Goal: Task Accomplishment & Management: Manage account settings

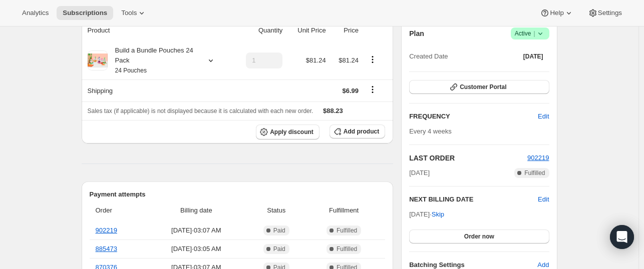
scroll to position [100, 0]
click at [366, 133] on span "Add product" at bounding box center [361, 131] width 36 height 8
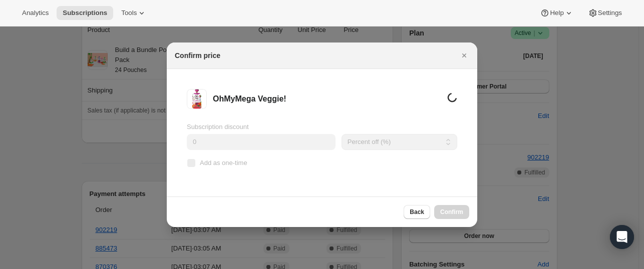
scroll to position [0, 0]
click at [194, 162] on input "Add as one-time" at bounding box center [191, 163] width 8 height 8
checkbox input "true"
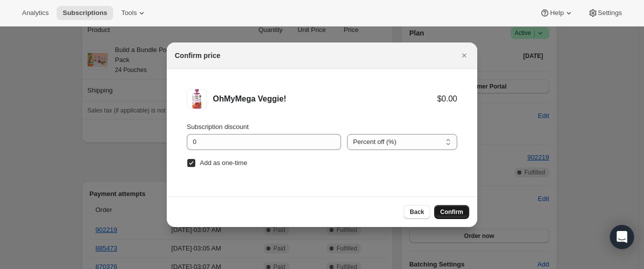
click at [451, 214] on span "Confirm" at bounding box center [451, 212] width 23 height 8
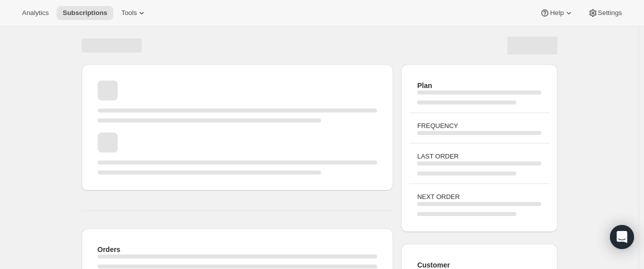
scroll to position [100, 0]
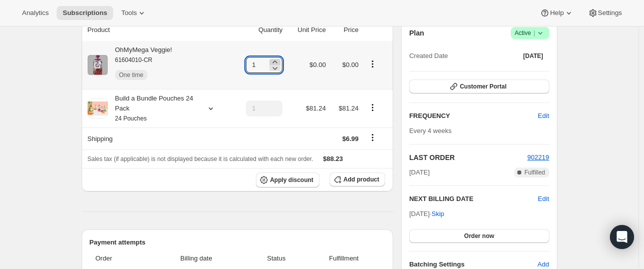
click at [278, 62] on icon at bounding box center [275, 62] width 10 height 10
type input "3"
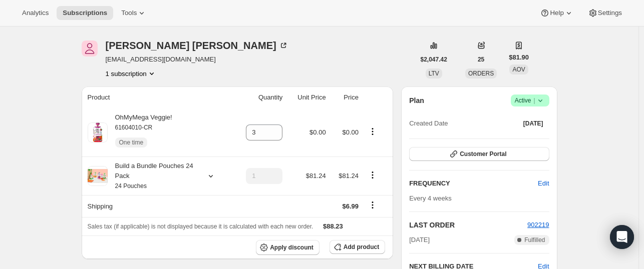
scroll to position [0, 0]
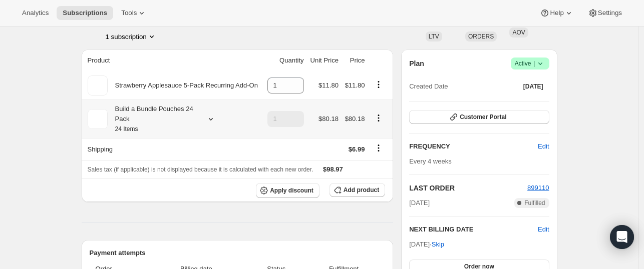
scroll to position [103, 0]
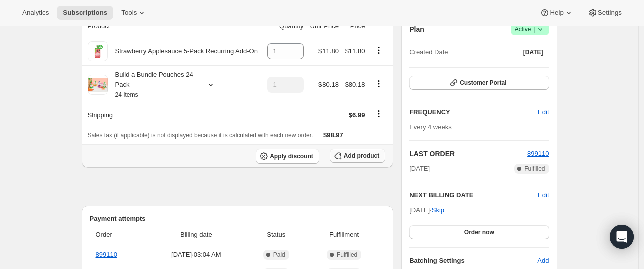
click at [359, 158] on span "Add product" at bounding box center [361, 156] width 36 height 8
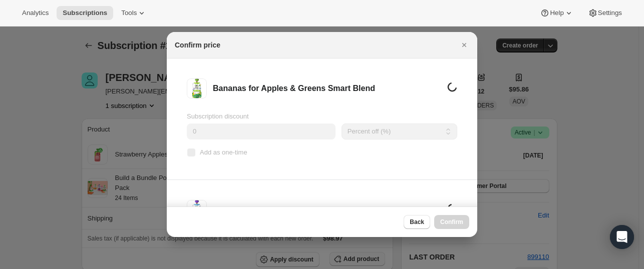
scroll to position [0, 0]
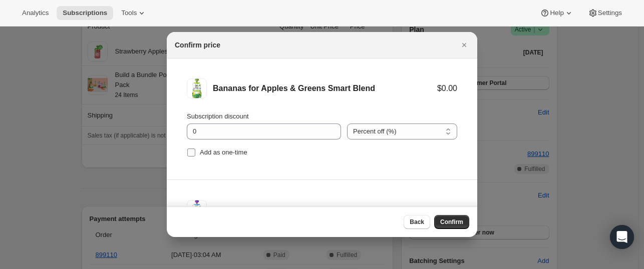
click at [206, 154] on span "Add as one-time" at bounding box center [224, 153] width 48 height 8
click at [195, 154] on input "Add as one-time" at bounding box center [191, 153] width 8 height 8
checkbox input "true"
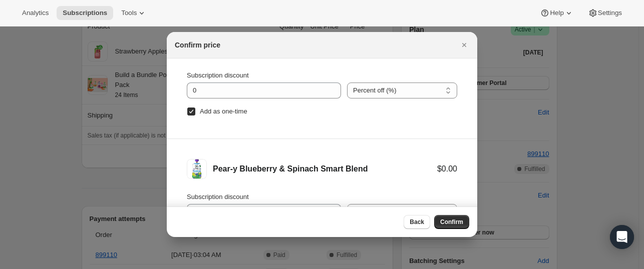
scroll to position [59, 0]
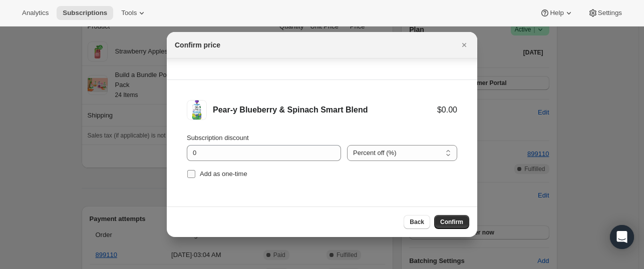
click at [201, 175] on span "Add as one-time" at bounding box center [224, 174] width 48 height 8
click at [195, 175] on input "Add as one-time" at bounding box center [191, 174] width 8 height 8
checkbox input "true"
click at [448, 224] on span "Confirm" at bounding box center [451, 222] width 23 height 8
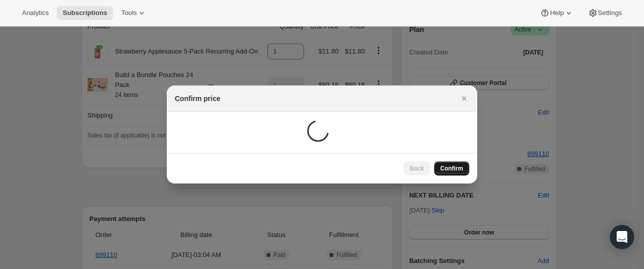
scroll to position [103, 0]
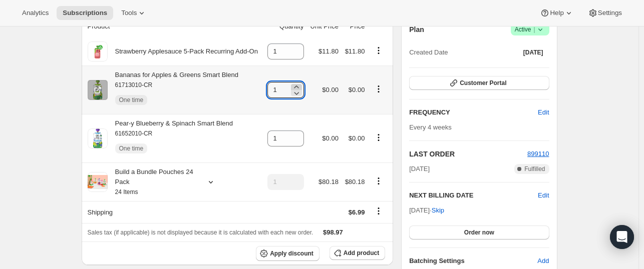
click at [297, 85] on icon at bounding box center [296, 87] width 10 height 10
type input "3"
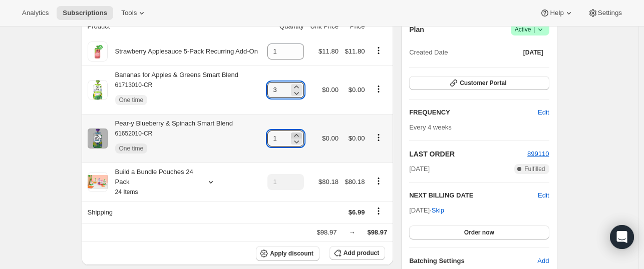
click at [298, 136] on icon at bounding box center [296, 135] width 5 height 3
type input "3"
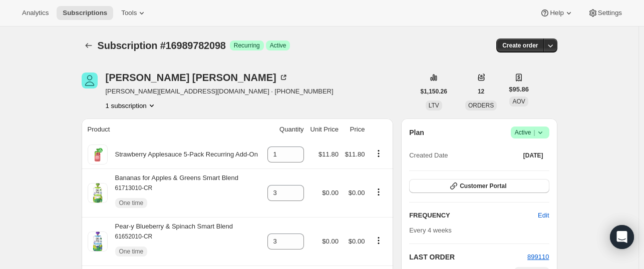
scroll to position [0, 0]
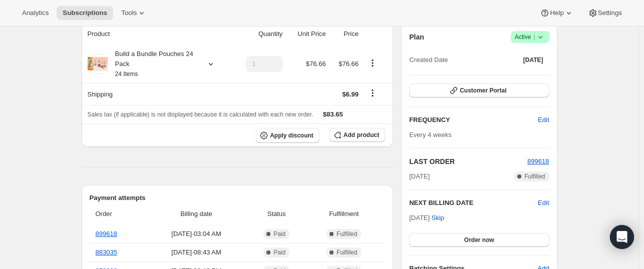
scroll to position [104, 0]
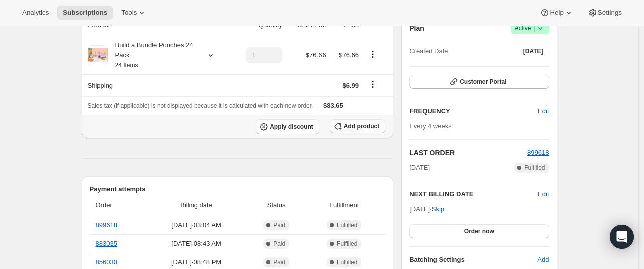
click at [348, 126] on span "Add product" at bounding box center [361, 127] width 36 height 8
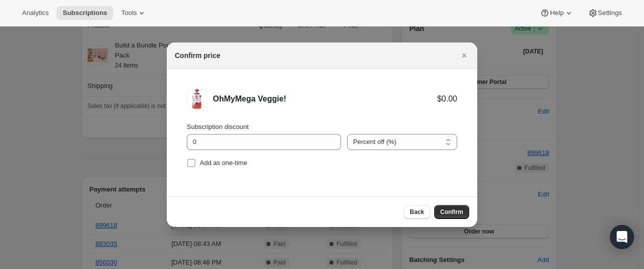
click at [212, 162] on span "Add as one-time" at bounding box center [224, 163] width 48 height 8
click at [195, 162] on input "Add as one-time" at bounding box center [191, 163] width 8 height 8
checkbox input "true"
click at [454, 214] on span "Confirm" at bounding box center [451, 212] width 23 height 8
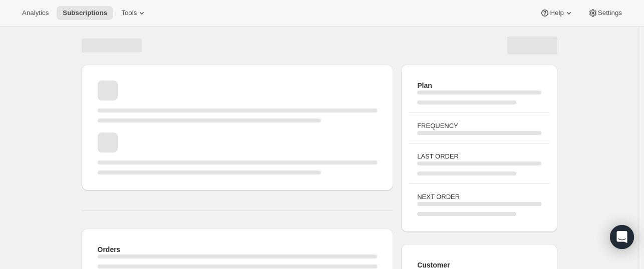
scroll to position [104, 0]
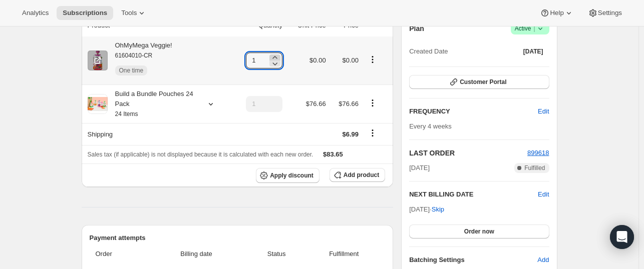
click at [277, 58] on icon at bounding box center [275, 57] width 5 height 3
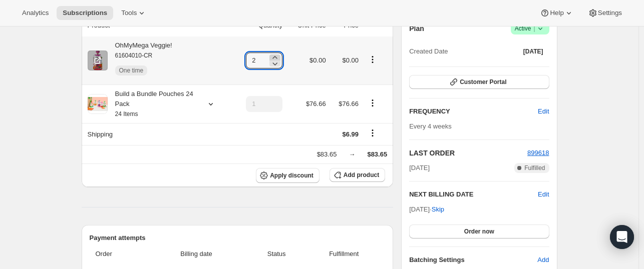
click at [277, 58] on icon at bounding box center [275, 57] width 5 height 3
type input "3"
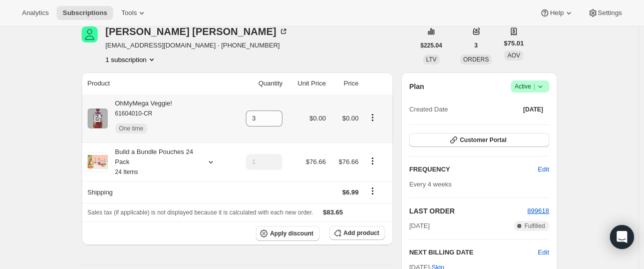
scroll to position [0, 0]
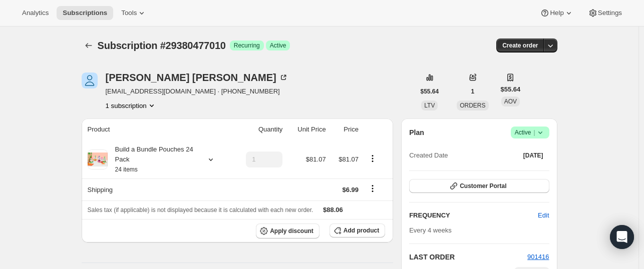
scroll to position [68, 0]
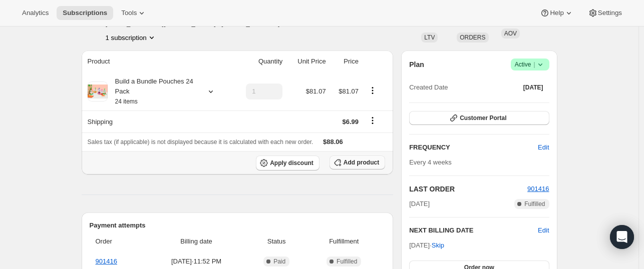
click at [364, 164] on span "Add product" at bounding box center [361, 163] width 36 height 8
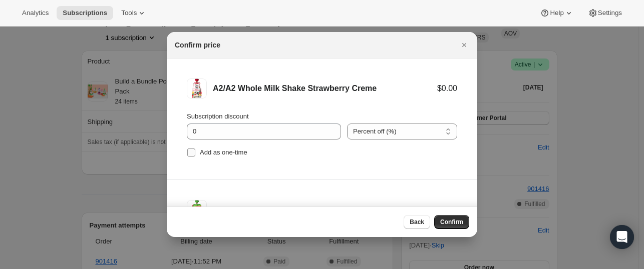
click at [209, 153] on span "Add as one-time" at bounding box center [224, 153] width 48 height 8
click at [195, 153] on input "Add as one-time" at bounding box center [191, 153] width 8 height 8
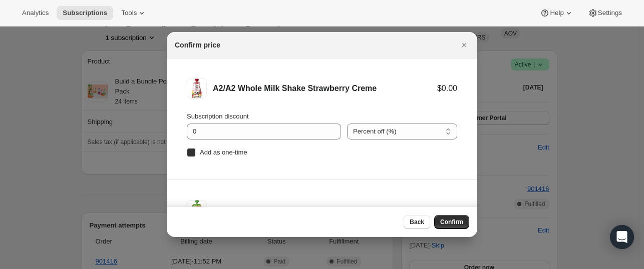
checkbox input "true"
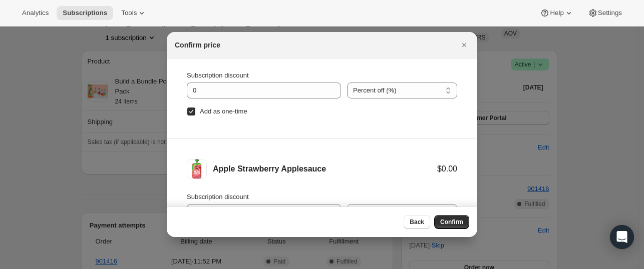
scroll to position [59, 0]
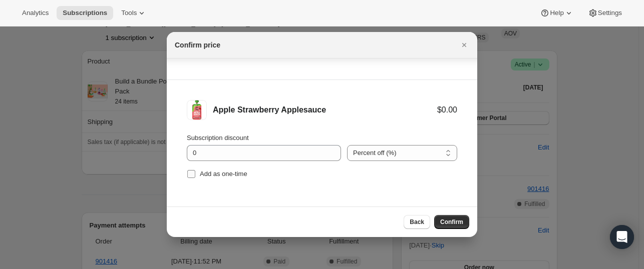
click at [219, 171] on span "Add as one-time" at bounding box center [224, 174] width 48 height 8
click at [195, 171] on input "Add as one-time" at bounding box center [191, 174] width 8 height 8
checkbox input "true"
click at [463, 225] on button "Confirm" at bounding box center [451, 222] width 35 height 14
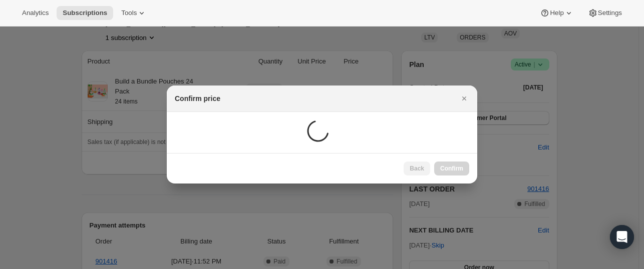
scroll to position [68, 0]
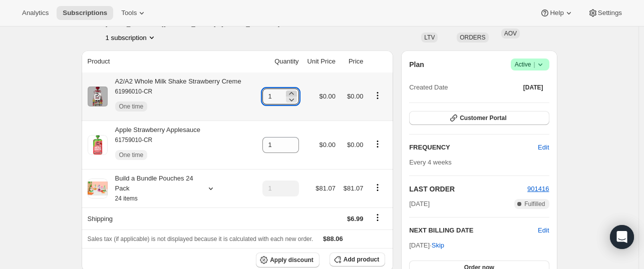
click at [294, 94] on icon at bounding box center [291, 94] width 10 height 10
type input "3"
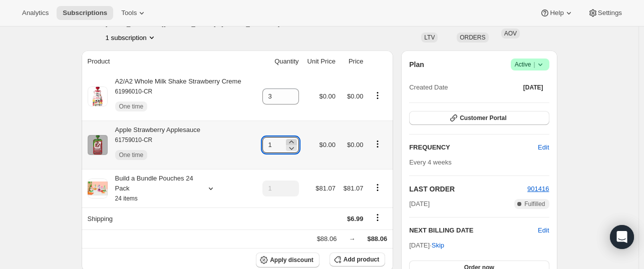
click at [293, 143] on icon at bounding box center [291, 142] width 5 height 3
type input "3"
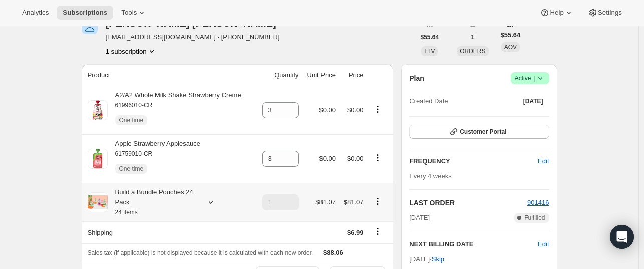
scroll to position [0, 0]
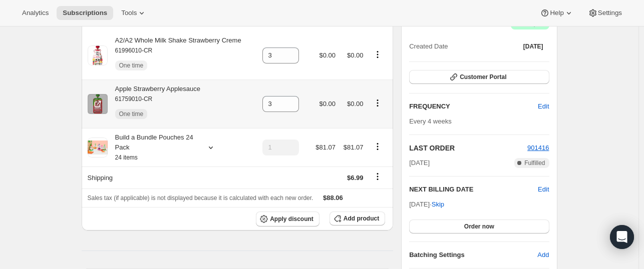
scroll to position [110, 0]
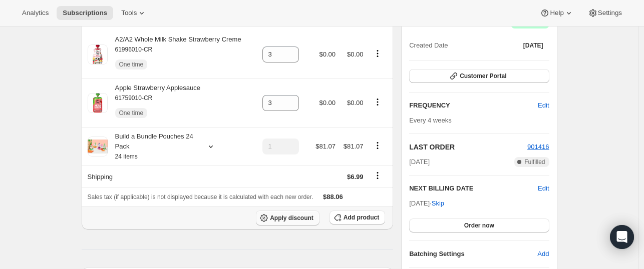
click at [288, 222] on span "Apply discount" at bounding box center [292, 218] width 44 height 8
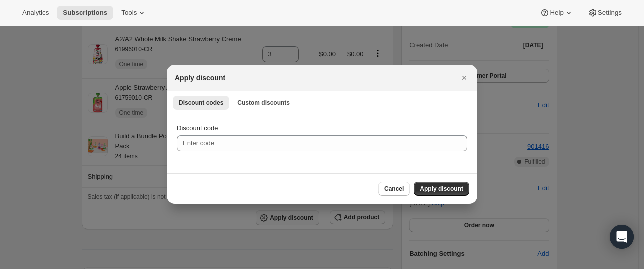
scroll to position [0, 0]
click at [246, 105] on span "Custom discounts" at bounding box center [263, 103] width 53 height 8
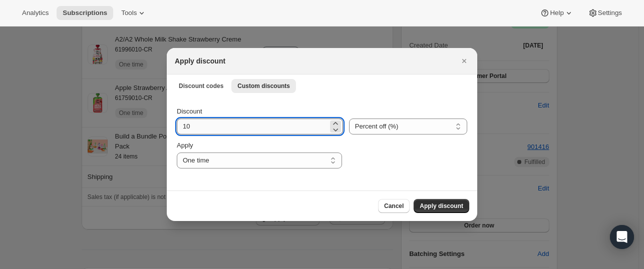
click at [225, 122] on input "10" at bounding box center [252, 127] width 151 height 16
type input "1"
type input "20"
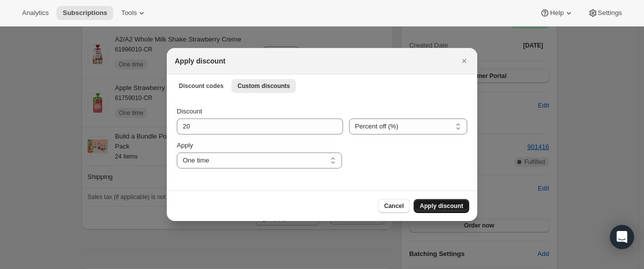
click at [440, 208] on span "Apply discount" at bounding box center [441, 206] width 44 height 8
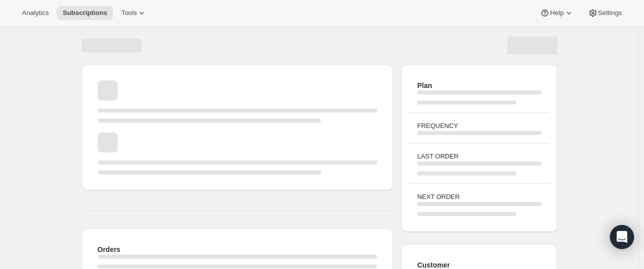
scroll to position [110, 0]
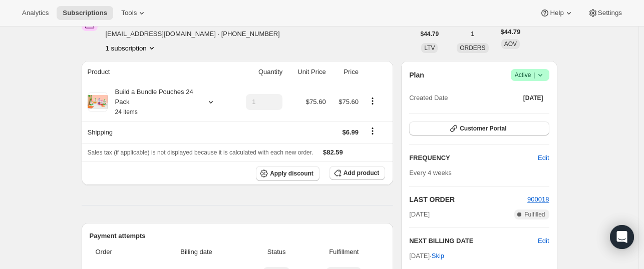
scroll to position [64, 0]
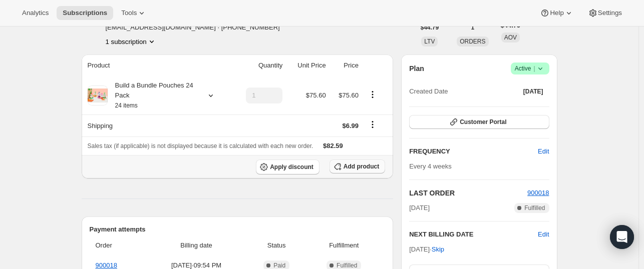
click at [367, 168] on span "Add product" at bounding box center [361, 167] width 36 height 8
click at [212, 95] on icon at bounding box center [211, 96] width 10 height 10
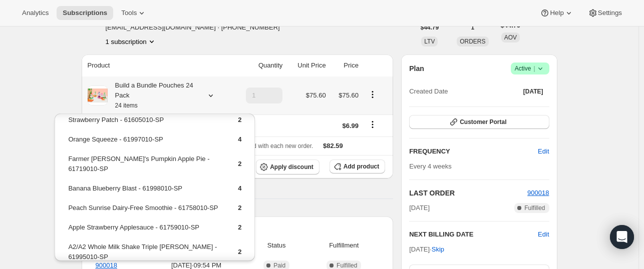
scroll to position [0, 0]
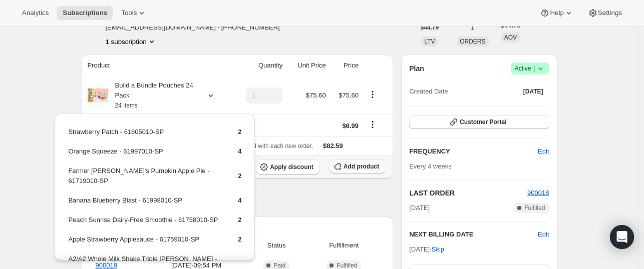
click at [364, 168] on span "Add product" at bounding box center [361, 167] width 36 height 8
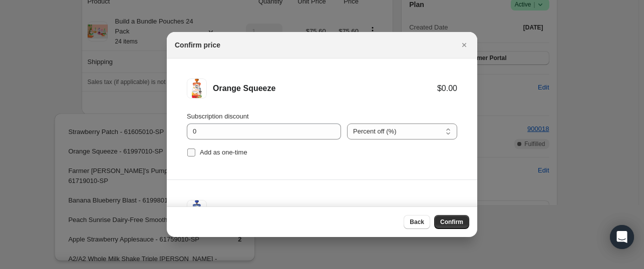
click at [193, 153] on input "Add as one-time" at bounding box center [191, 153] width 8 height 8
checkbox input "true"
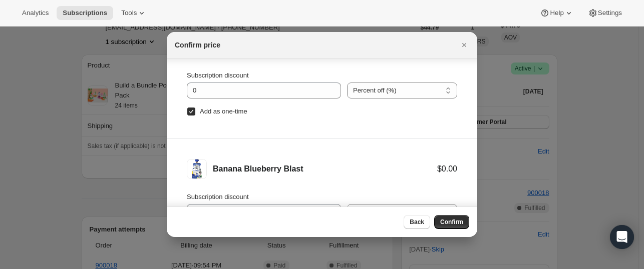
scroll to position [59, 0]
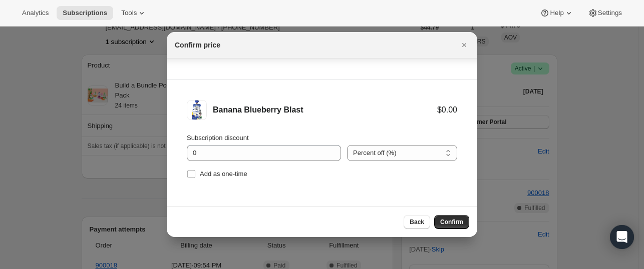
click at [184, 176] on li "Banana Blueberry Blast $0.00 Subscription discount 0 Percent off (%) Amount off…" at bounding box center [322, 140] width 310 height 121
click at [190, 176] on input "Add as one-time" at bounding box center [191, 174] width 8 height 8
checkbox input "true"
click at [450, 223] on span "Confirm" at bounding box center [451, 222] width 23 height 8
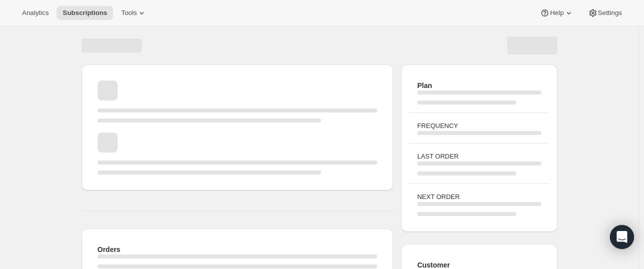
scroll to position [64, 0]
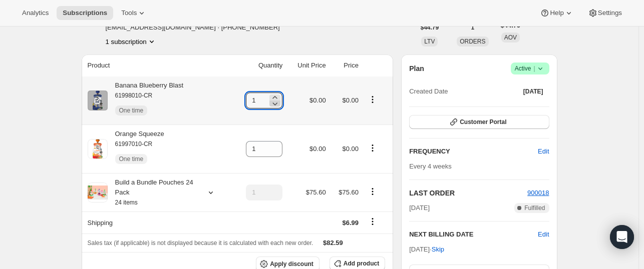
click at [279, 100] on icon at bounding box center [275, 104] width 10 height 10
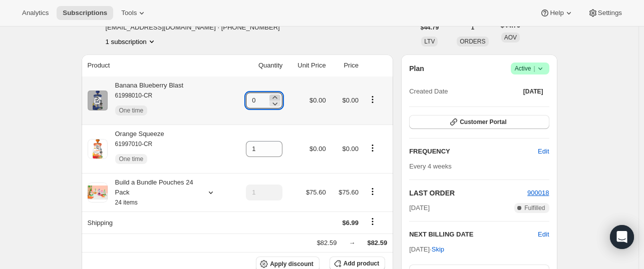
click at [277, 98] on icon at bounding box center [275, 97] width 5 height 3
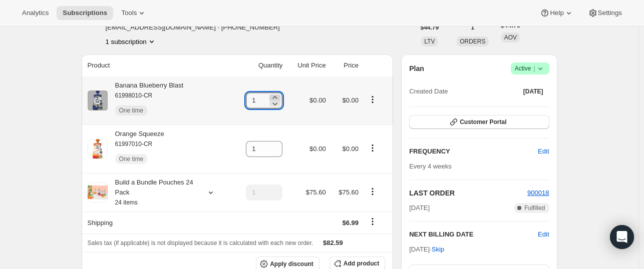
click at [277, 98] on icon at bounding box center [275, 97] width 5 height 3
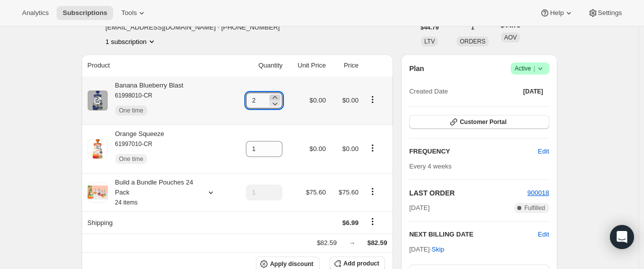
click at [277, 98] on icon at bounding box center [275, 97] width 5 height 3
type input "3"
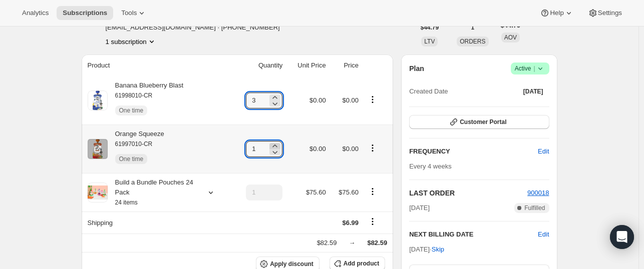
click at [279, 147] on icon at bounding box center [275, 146] width 10 height 10
type input "3"
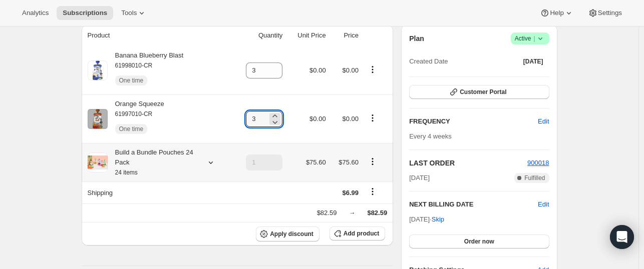
scroll to position [73, 0]
